Goal: Download file/media

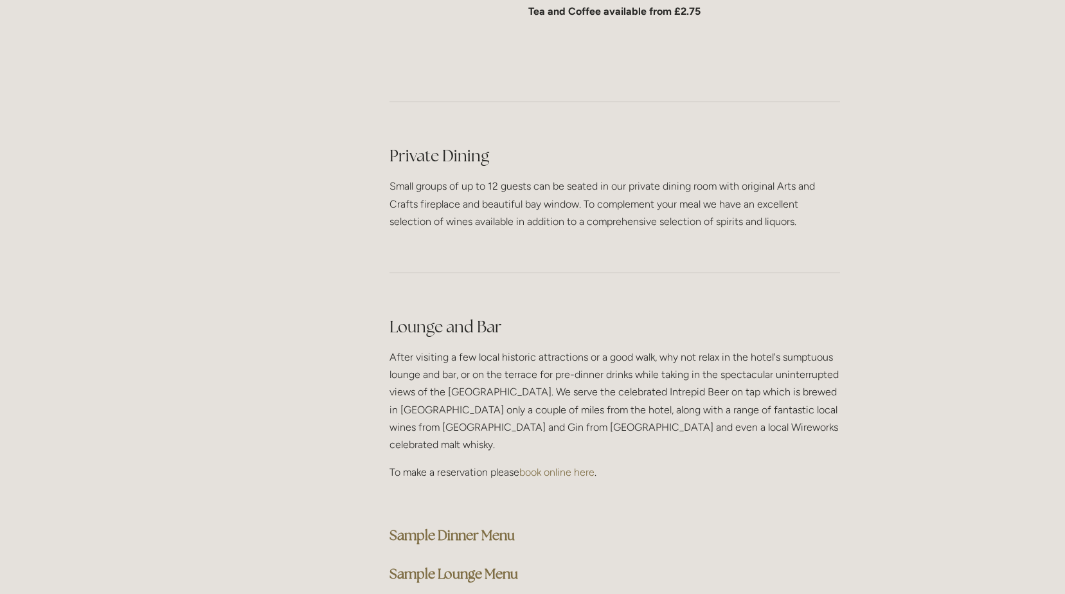
scroll to position [3020, 0]
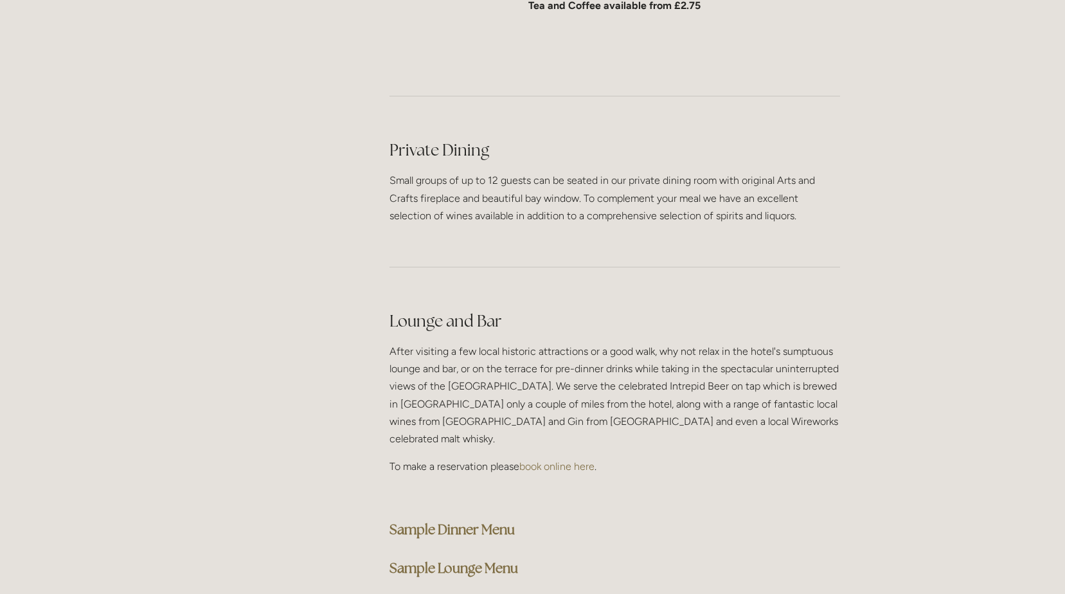
click at [461, 559] on strong "Sample Lounge Menu" at bounding box center [453, 567] width 129 height 17
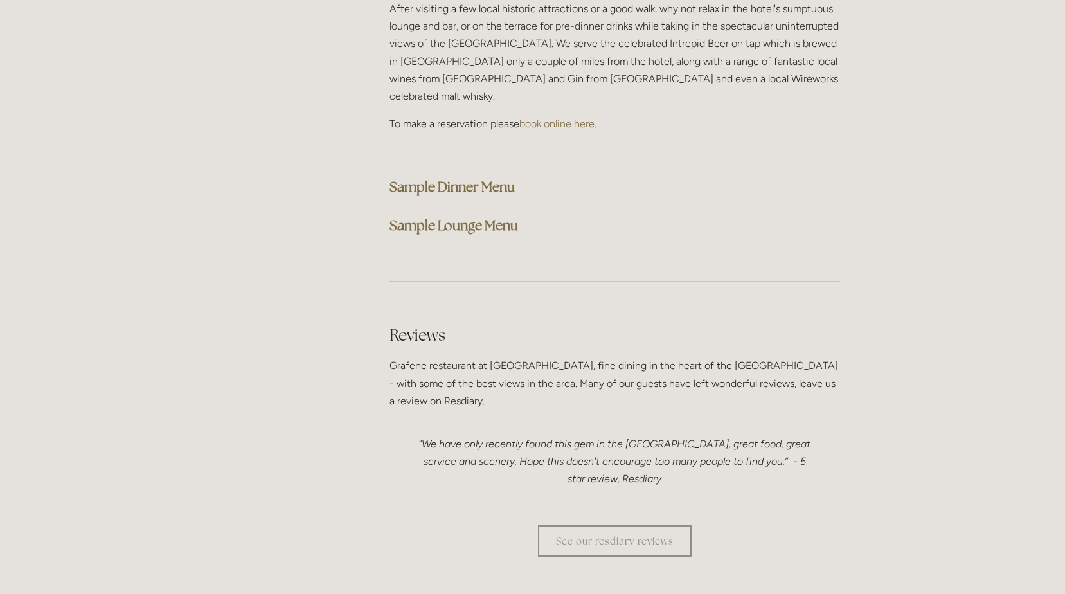
scroll to position [3085, 0]
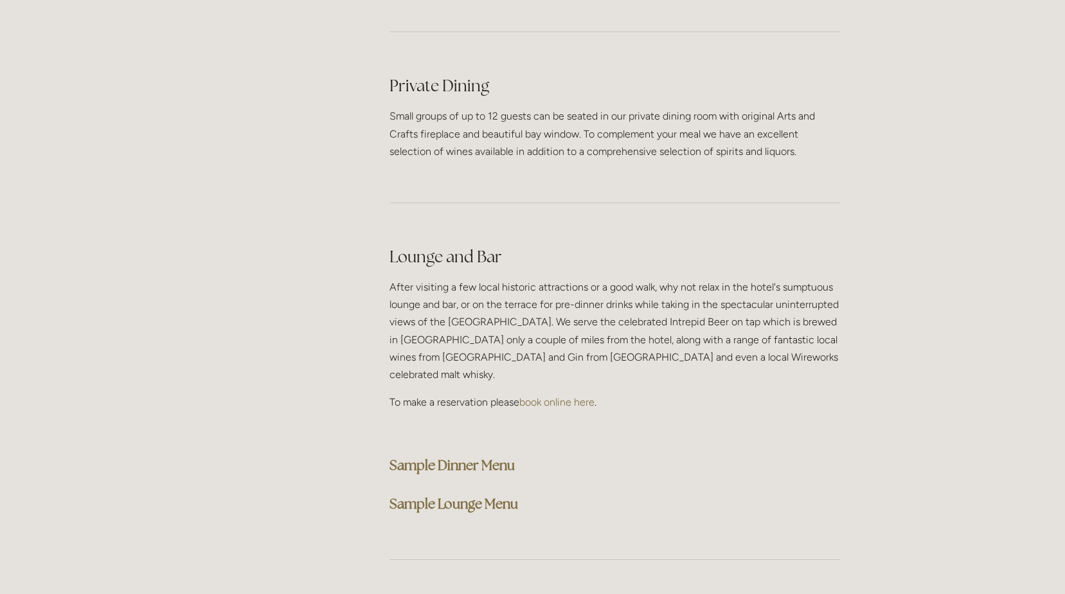
click at [447, 495] on strong "Sample Lounge Menu" at bounding box center [453, 503] width 129 height 17
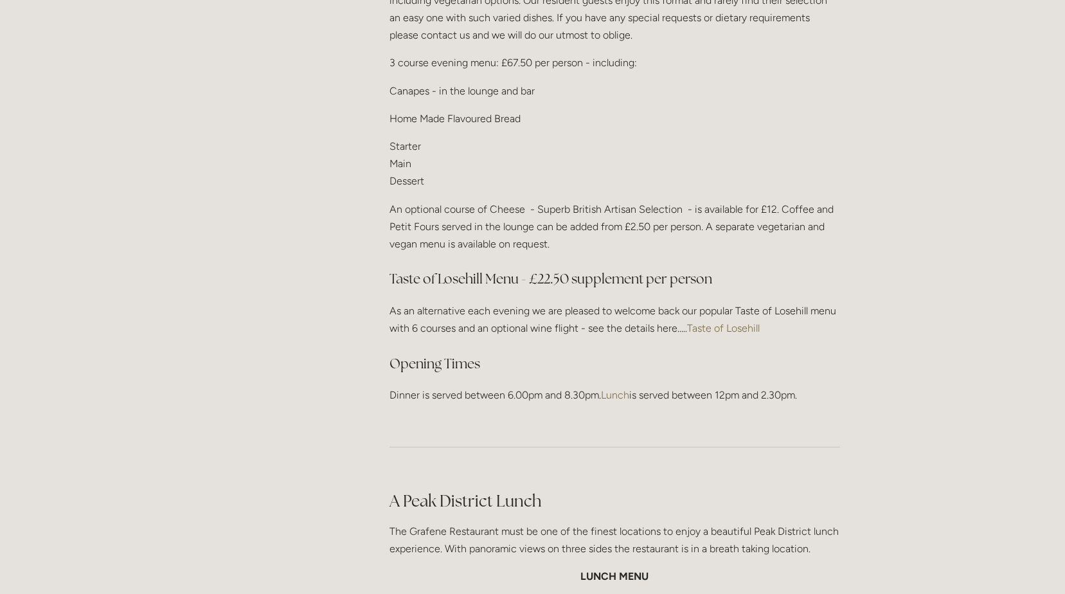
scroll to position [1671, 0]
click at [712, 319] on link "Taste of Losehill" at bounding box center [723, 325] width 73 height 12
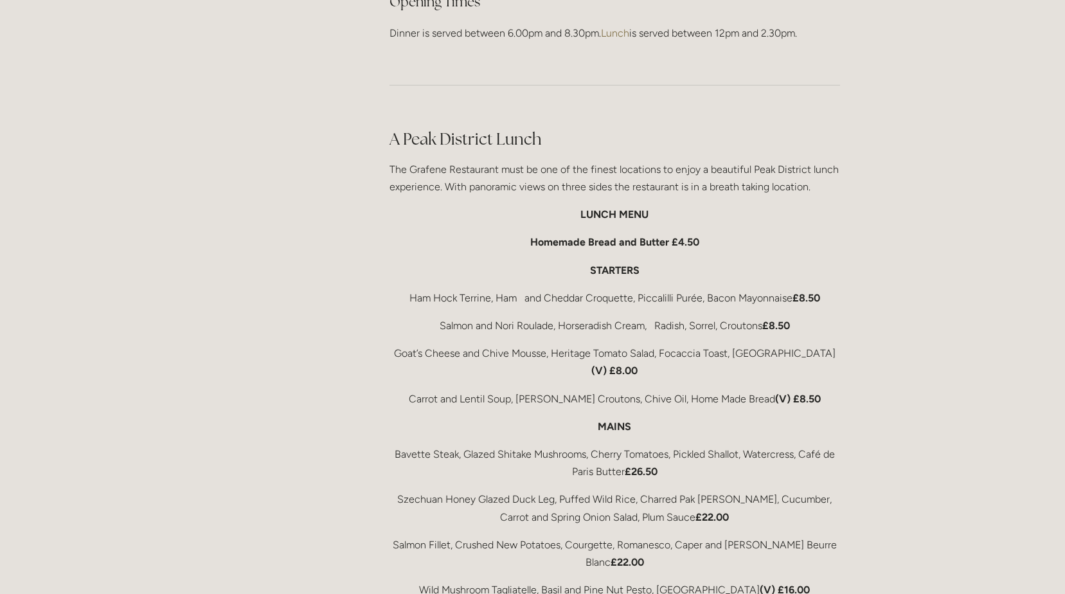
scroll to position [2185, 0]
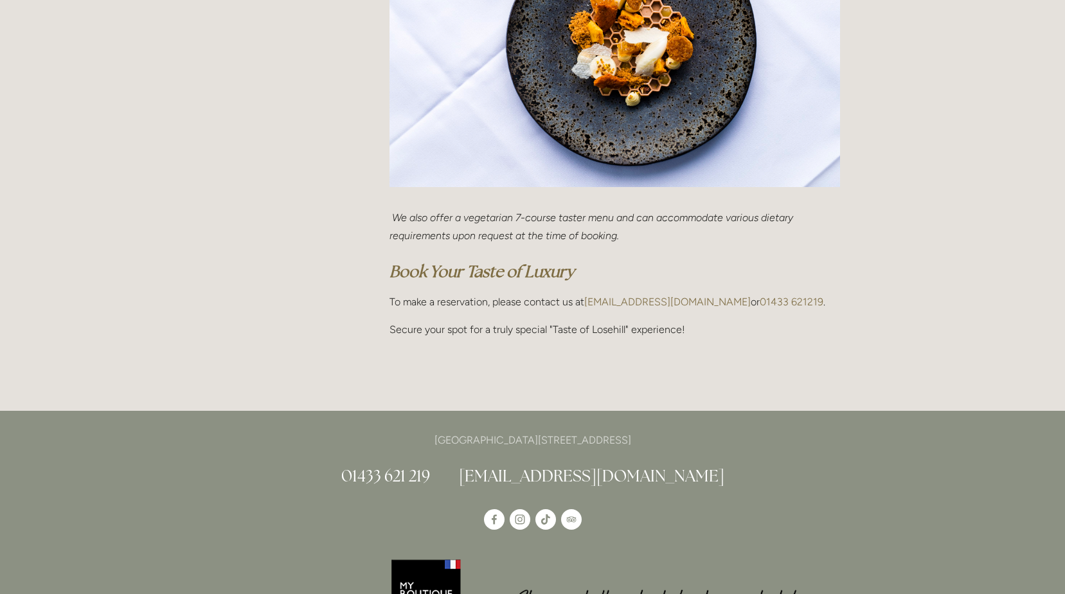
scroll to position [386, 0]
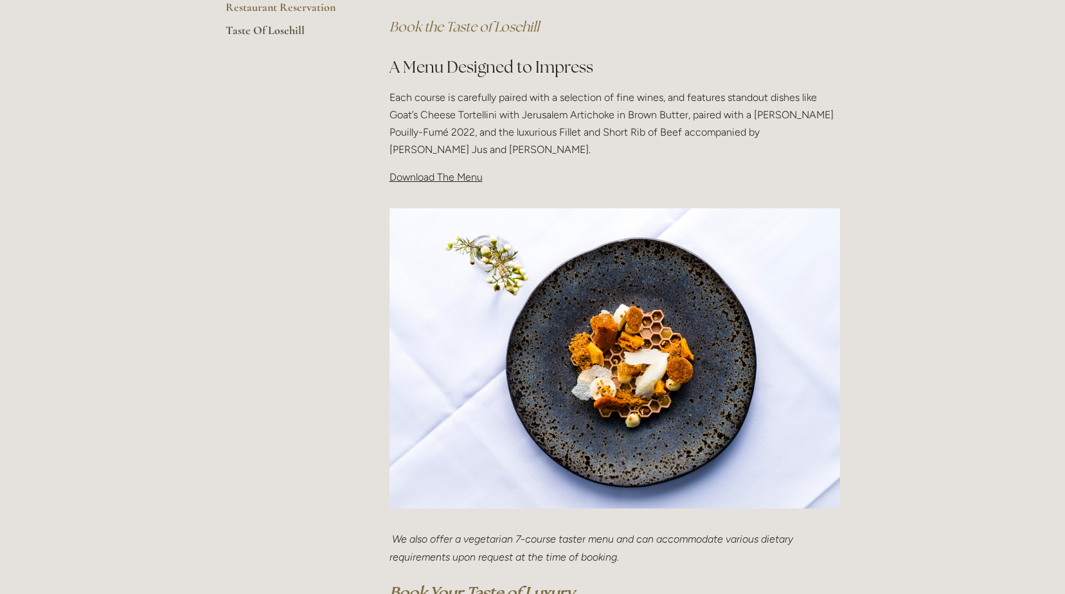
click at [430, 176] on span "Download The Menu" at bounding box center [435, 177] width 93 height 12
click at [469, 181] on span "Download The Menu" at bounding box center [435, 177] width 93 height 12
click at [451, 179] on span "Download The Menu" at bounding box center [435, 177] width 93 height 12
click at [443, 179] on span "Download The Menu" at bounding box center [435, 177] width 93 height 12
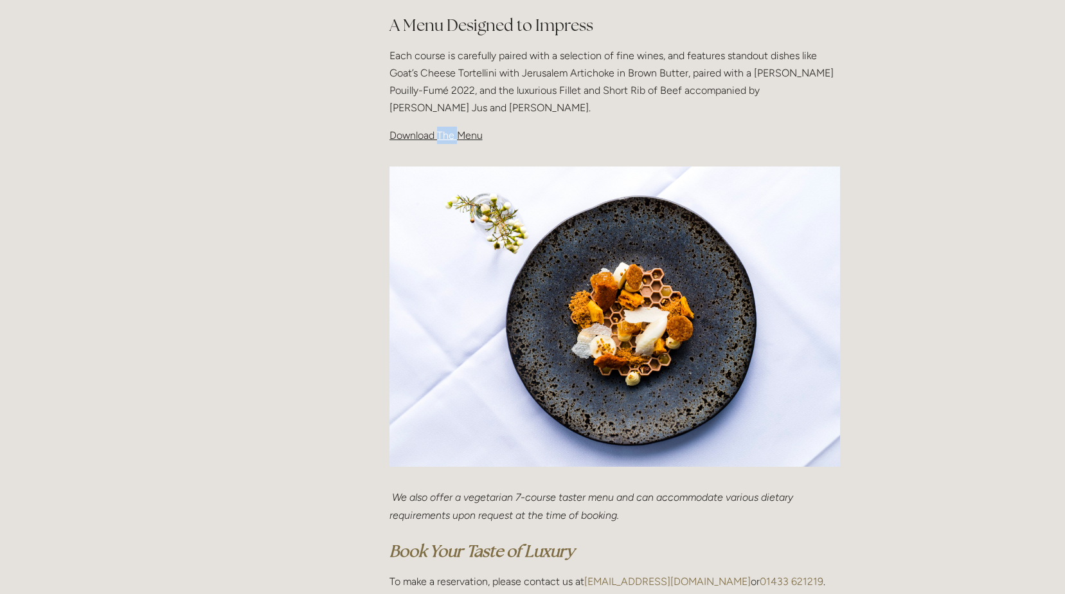
scroll to position [450, 0]
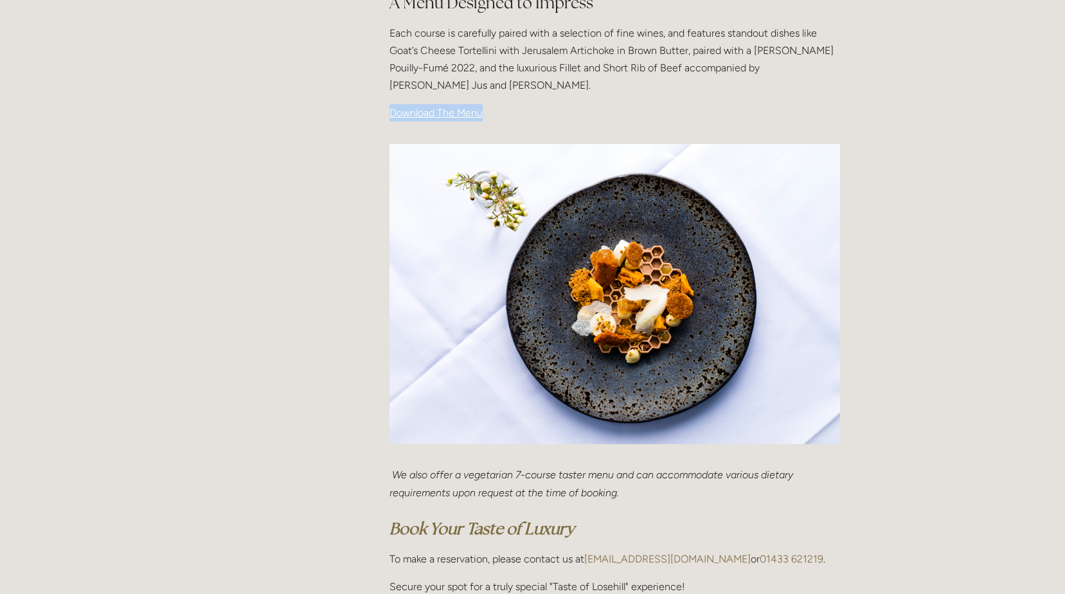
drag, startPoint x: 483, startPoint y: 112, endPoint x: 382, endPoint y: 118, distance: 100.4
drag, startPoint x: 414, startPoint y: 113, endPoint x: 402, endPoint y: 114, distance: 11.6
click at [402, 114] on span "Download The Menu" at bounding box center [435, 113] width 93 height 12
click at [423, 116] on span "Download The Menu" at bounding box center [435, 113] width 93 height 12
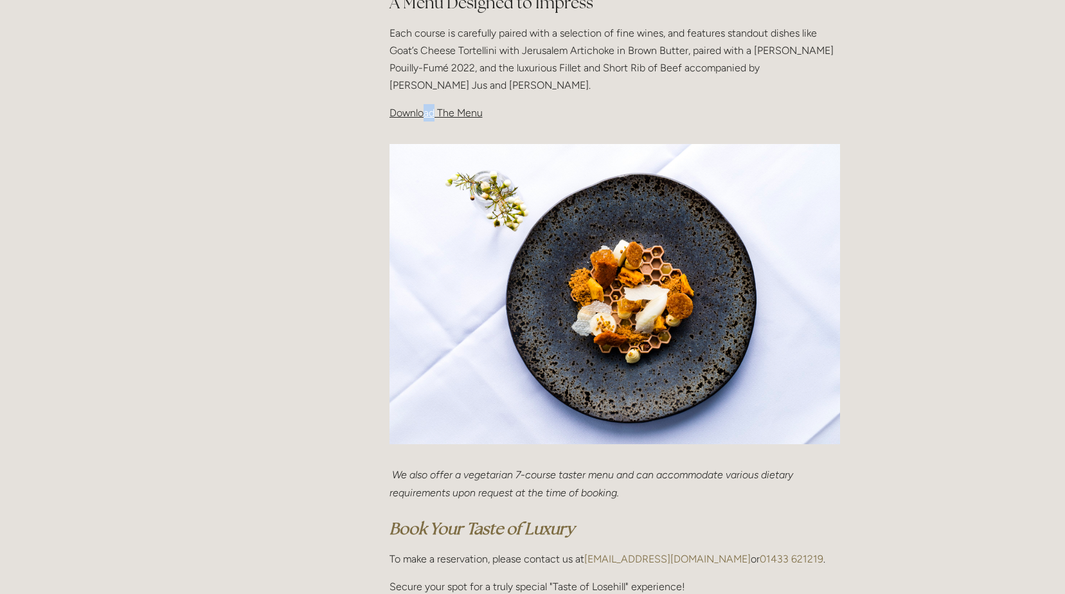
click at [432, 114] on span "Download The Menu" at bounding box center [435, 113] width 93 height 12
drag, startPoint x: 432, startPoint y: 114, endPoint x: 357, endPoint y: 117, distance: 75.9
click at [357, 117] on main "Restaurant Restaurant Book Dining Sunday Lunch Menu Afternoon Tea Hotel Residen…" at bounding box center [532, 205] width 655 height 925
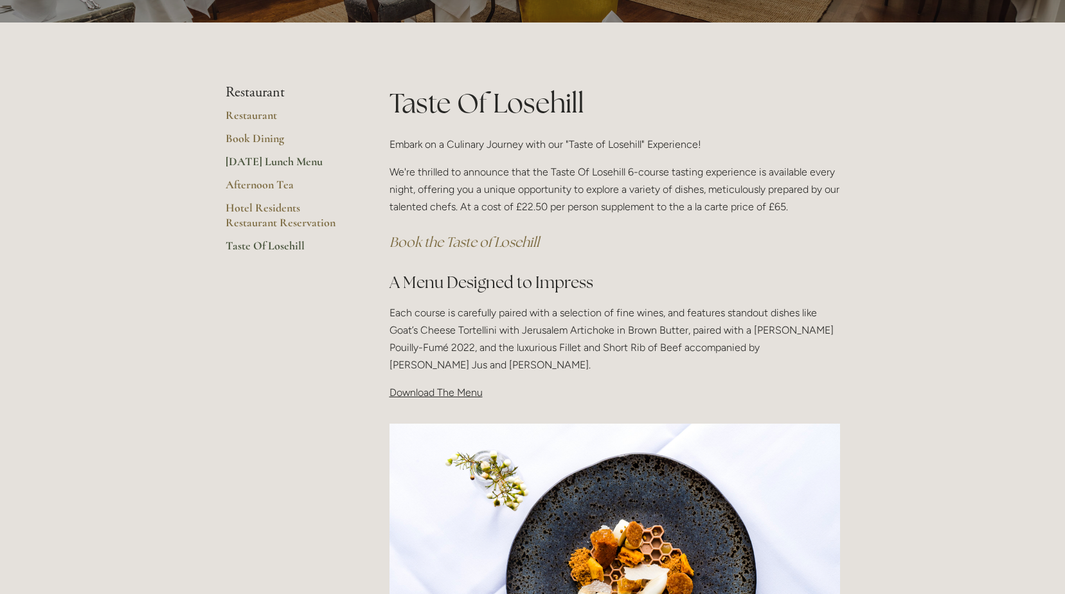
scroll to position [193, 0]
